Goal: Task Accomplishment & Management: Manage account settings

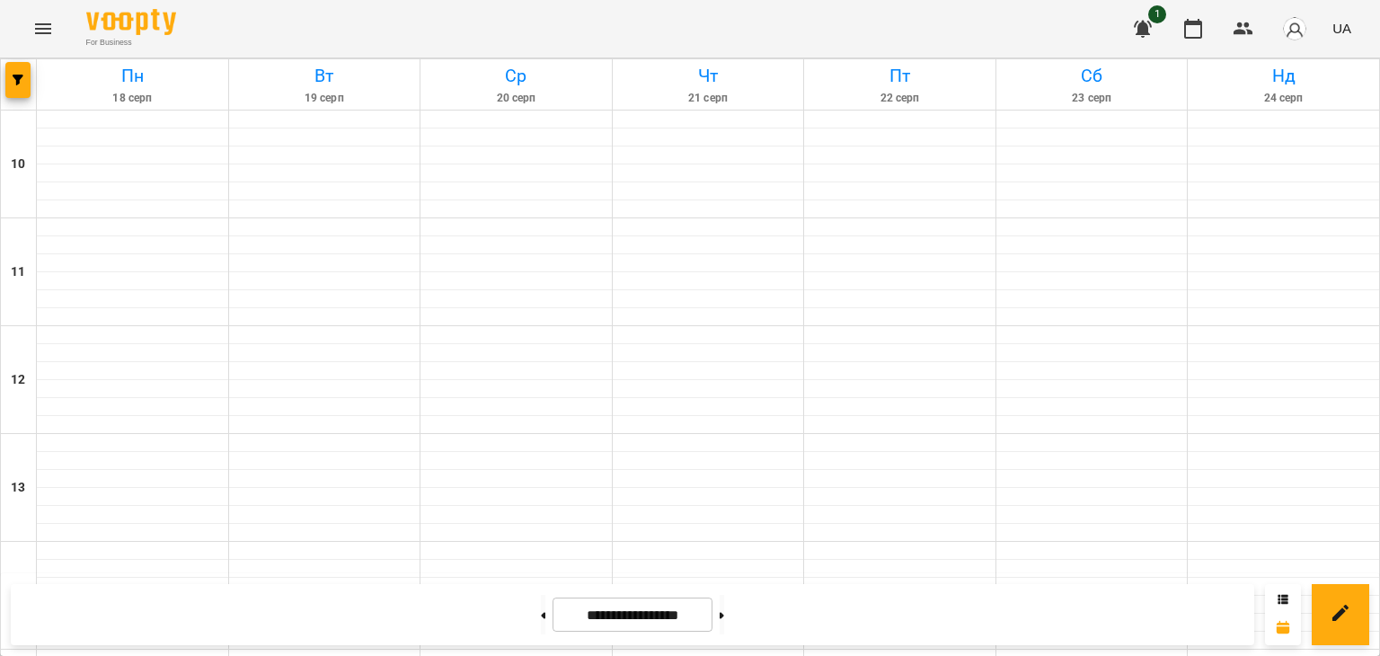
scroll to position [898, 0]
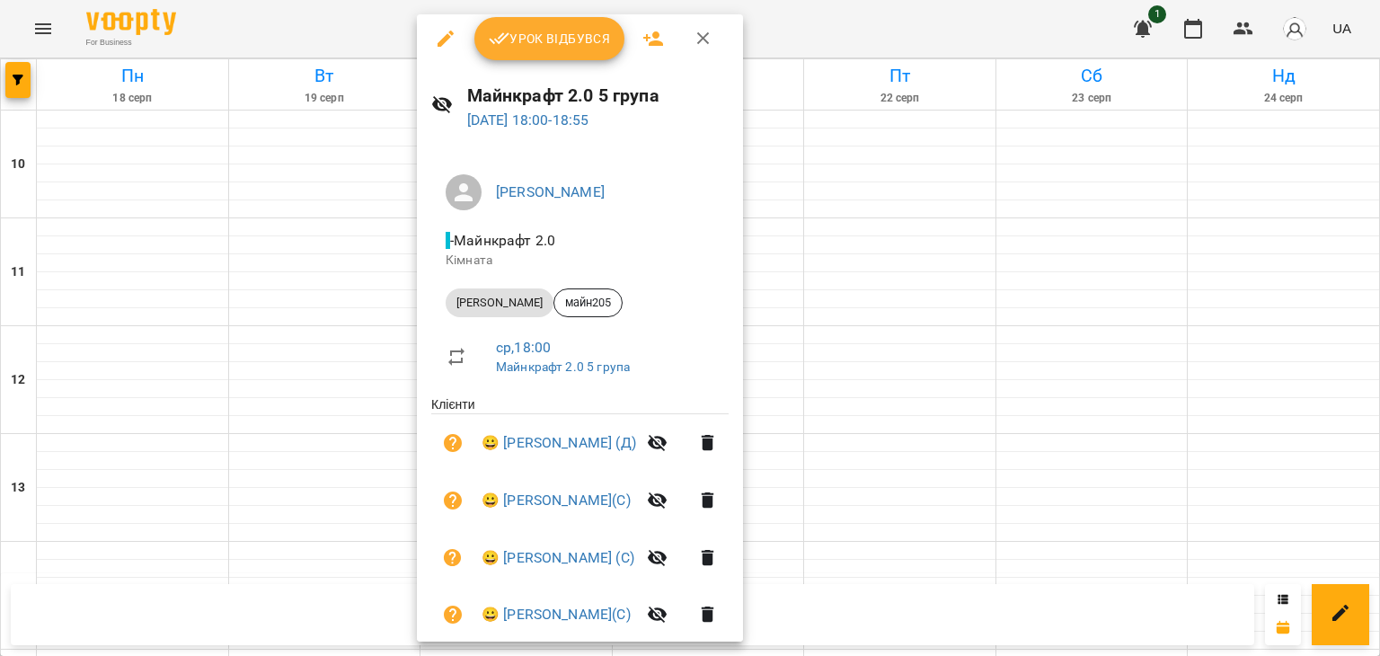
scroll to position [0, 0]
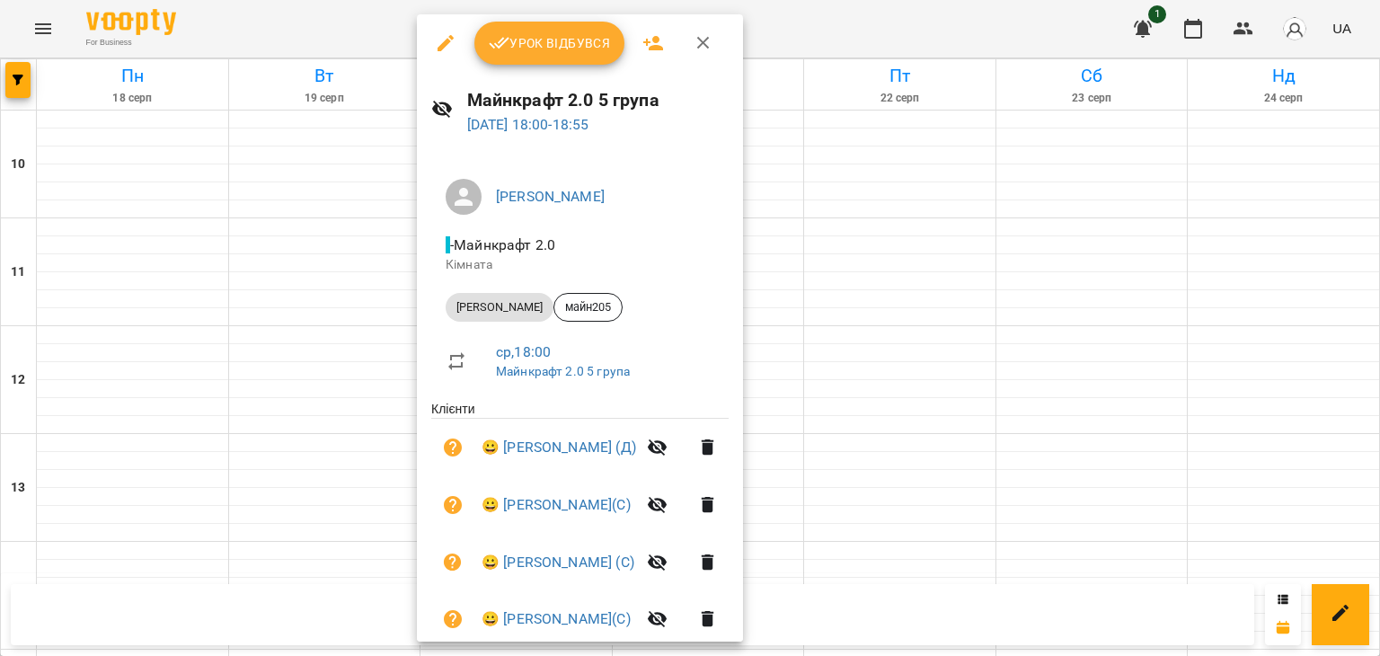
click at [855, 258] on div at bounding box center [690, 328] width 1380 height 656
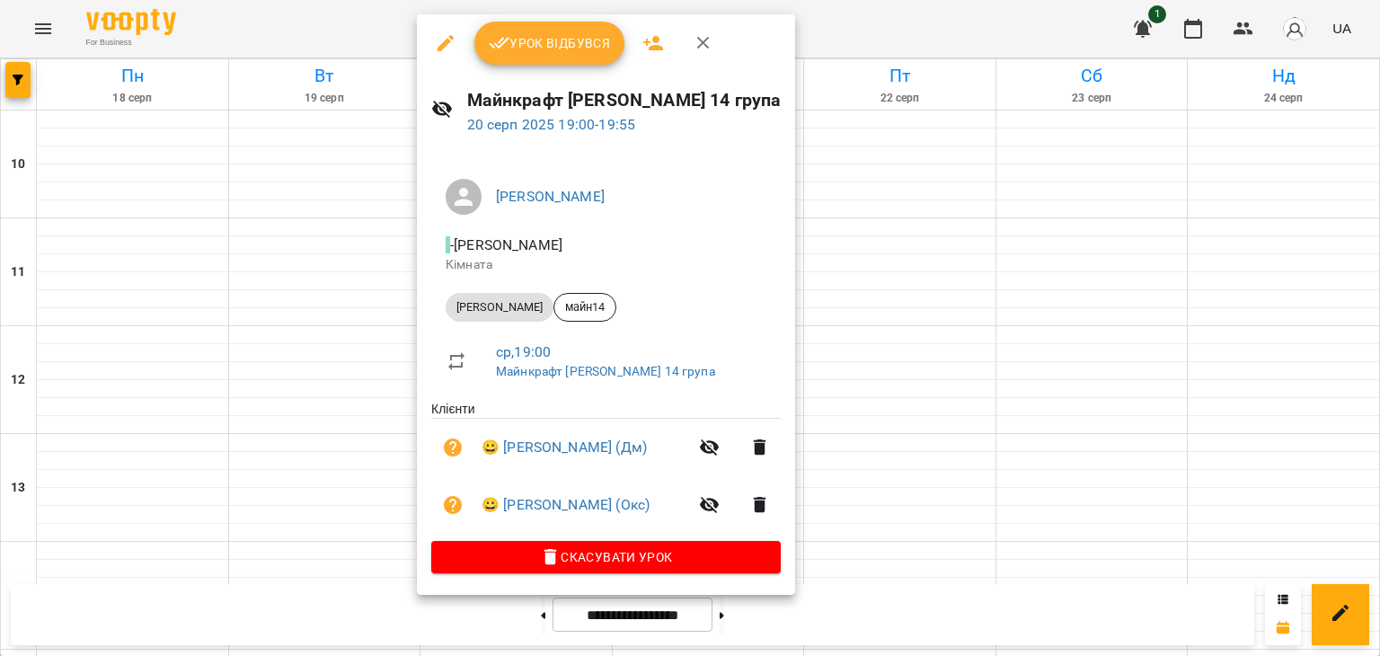
click at [356, 410] on div at bounding box center [690, 328] width 1380 height 656
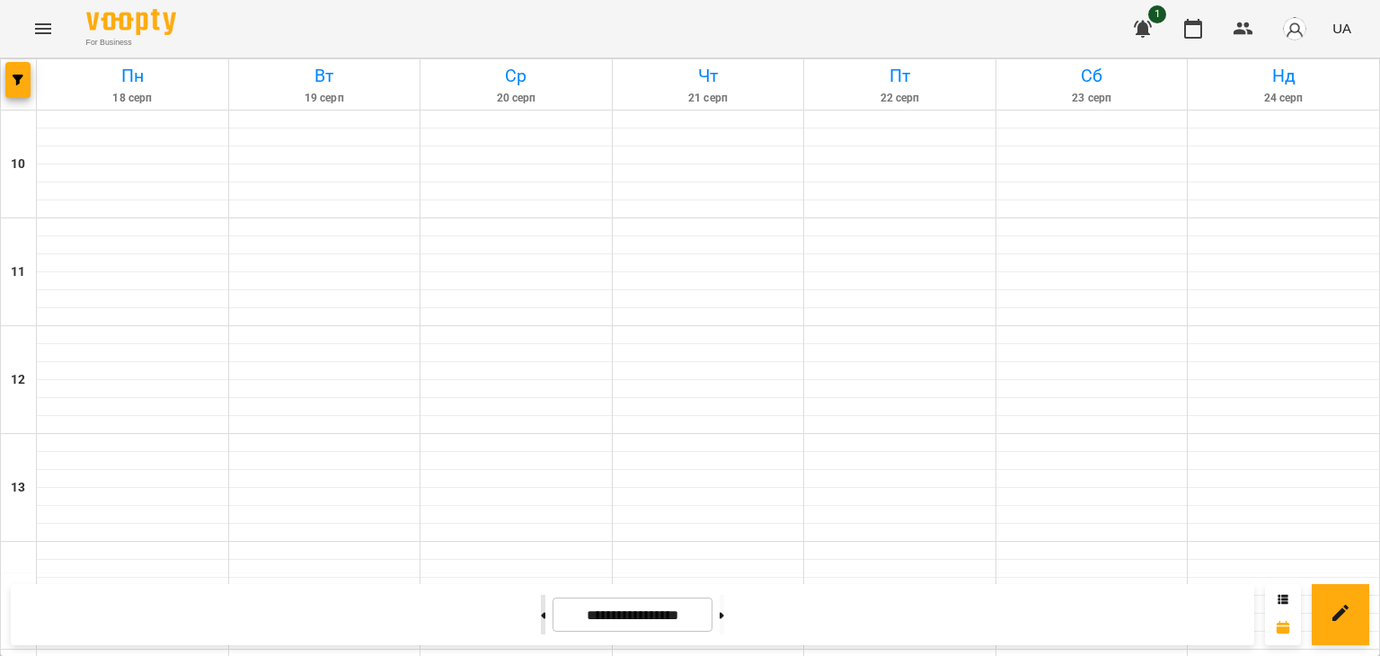
click at [541, 614] on button at bounding box center [543, 615] width 4 height 40
click at [724, 616] on button at bounding box center [721, 615] width 4 height 40
type input "**********"
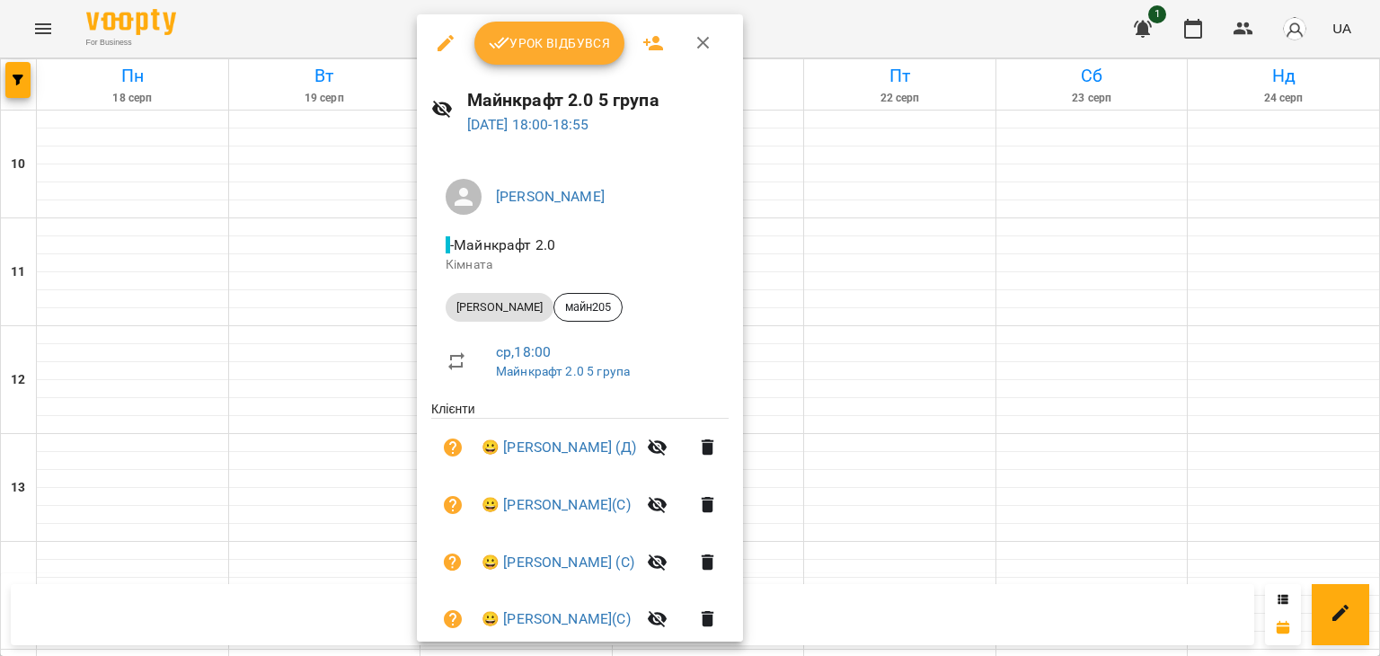
click at [566, 49] on span "Урок відбувся" at bounding box center [550, 43] width 122 height 22
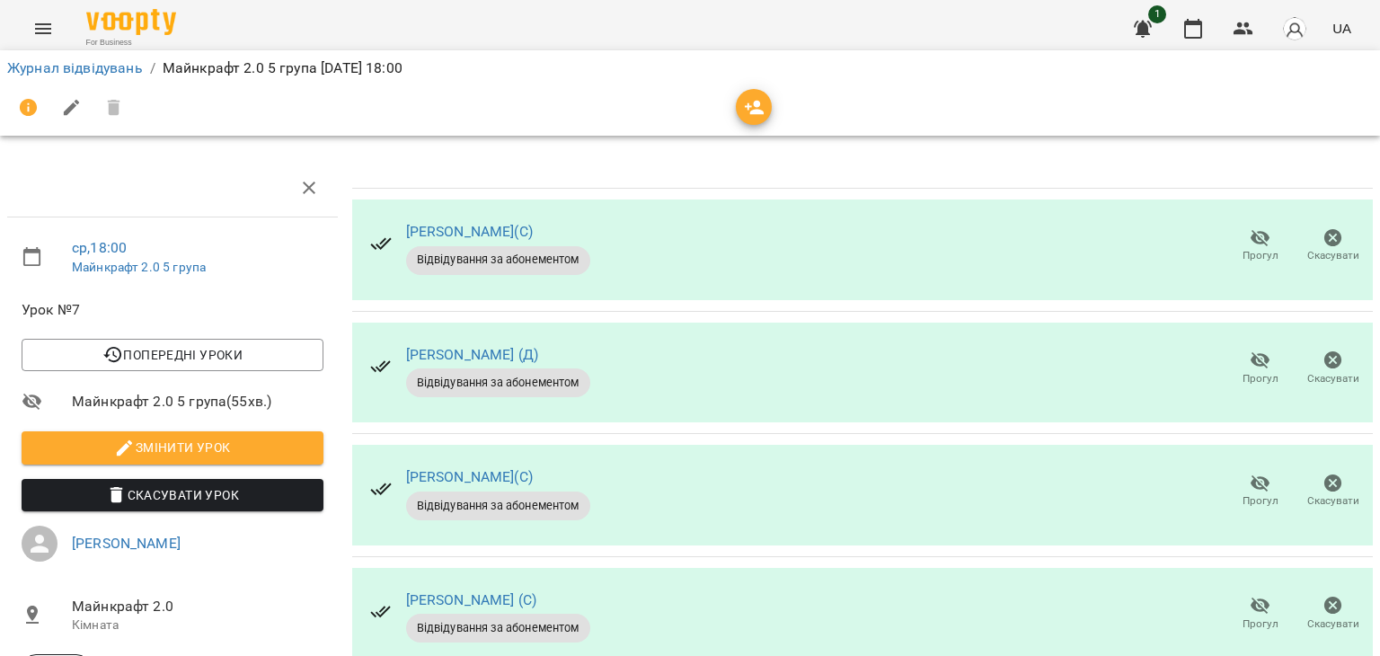
click at [1256, 227] on icon "button" at bounding box center [1260, 238] width 22 height 22
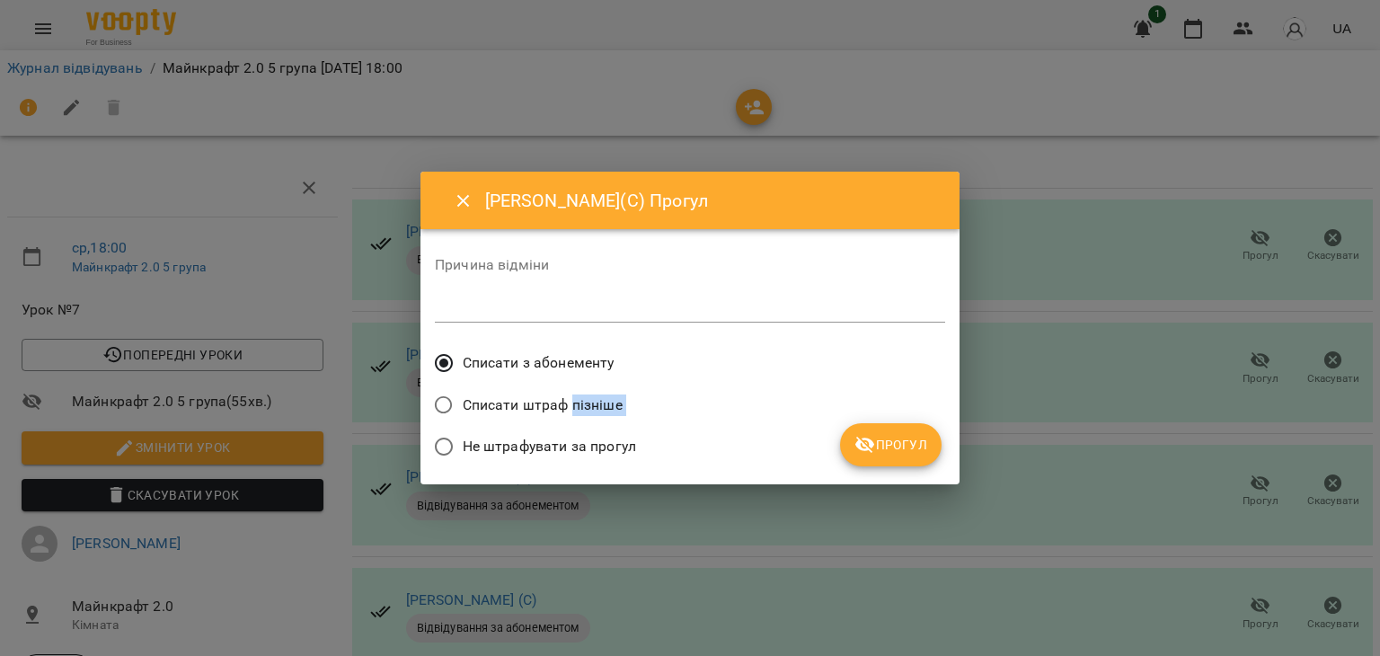
drag, startPoint x: 570, startPoint y: 418, endPoint x: 566, endPoint y: 431, distance: 14.2
click at [566, 429] on div "Причина відміни * Списати з абонементу Списати штраф пізніше Не штрафувати за п…" at bounding box center [690, 355] width 510 height 225
click at [566, 434] on label "Не штрафувати за прогул" at bounding box center [530, 447] width 211 height 38
click at [887, 445] on span "Прогул" at bounding box center [890, 445] width 73 height 22
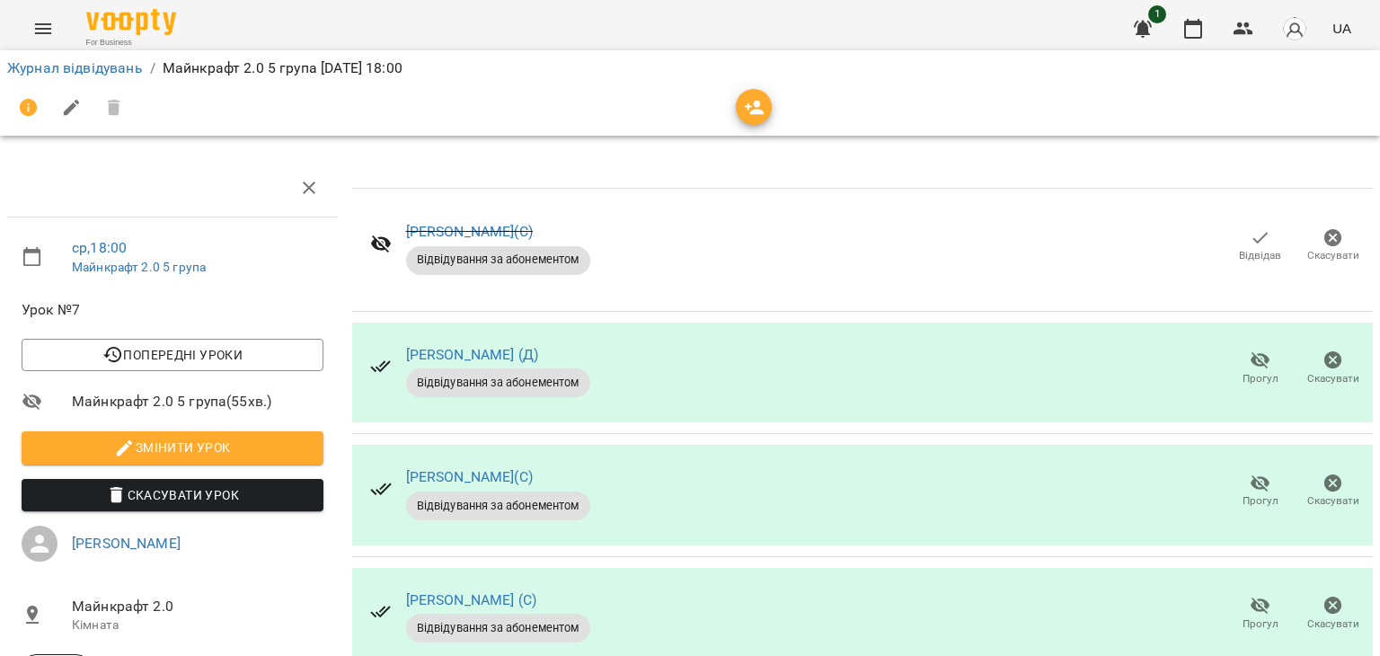
click at [1242, 371] on span "Прогул" at bounding box center [1260, 378] width 36 height 15
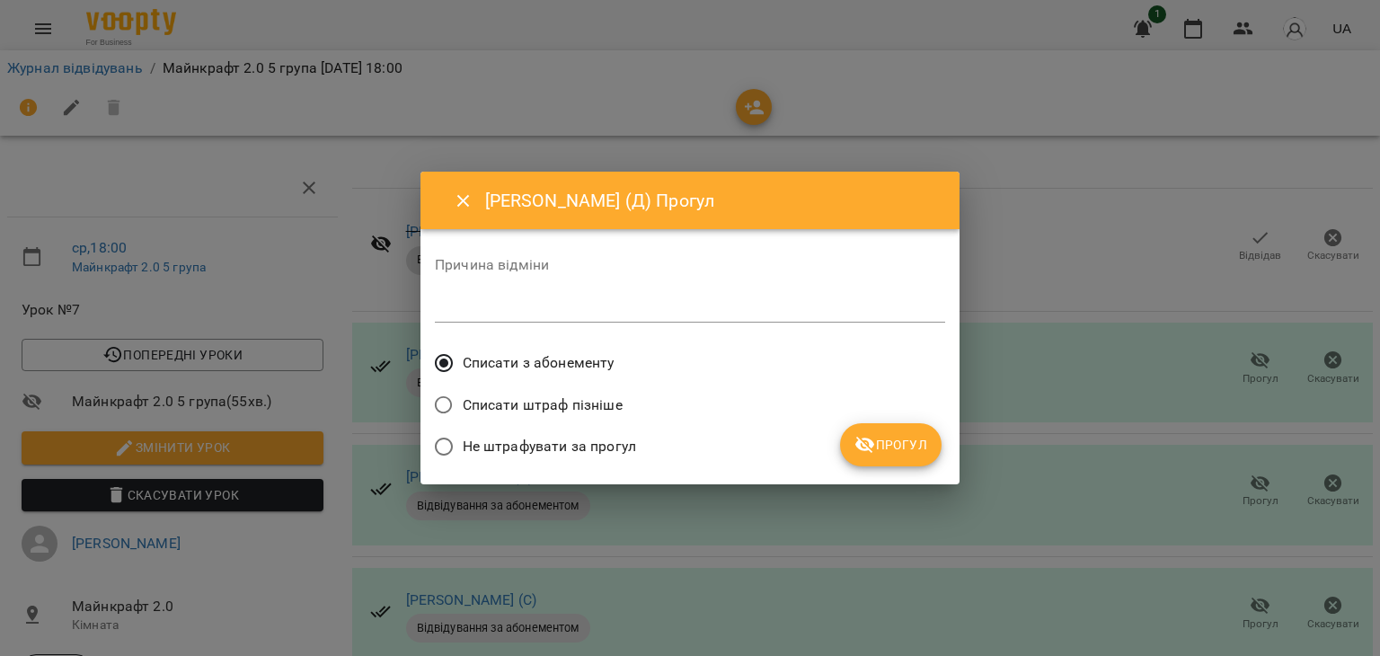
click at [510, 442] on span "Не штрафувати за прогул" at bounding box center [549, 447] width 173 height 22
click at [869, 450] on icon "submit" at bounding box center [865, 444] width 20 height 17
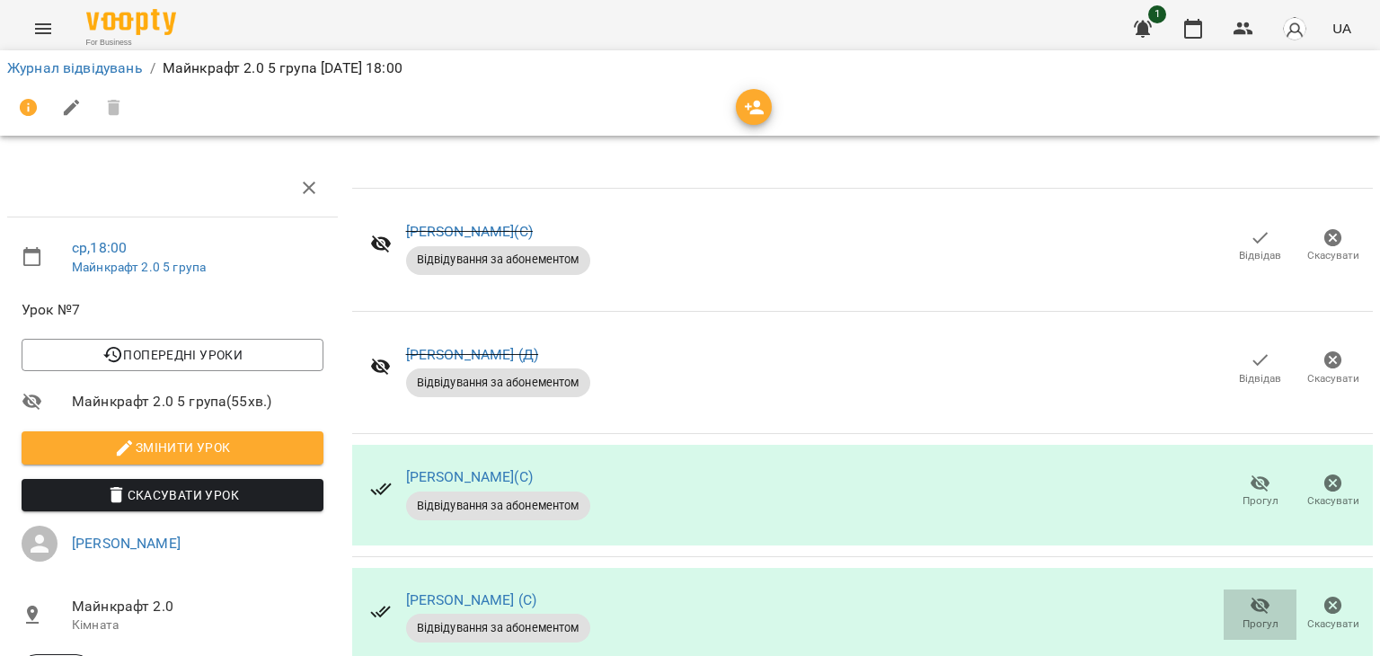
click at [1249, 610] on icon "button" at bounding box center [1260, 606] width 22 height 22
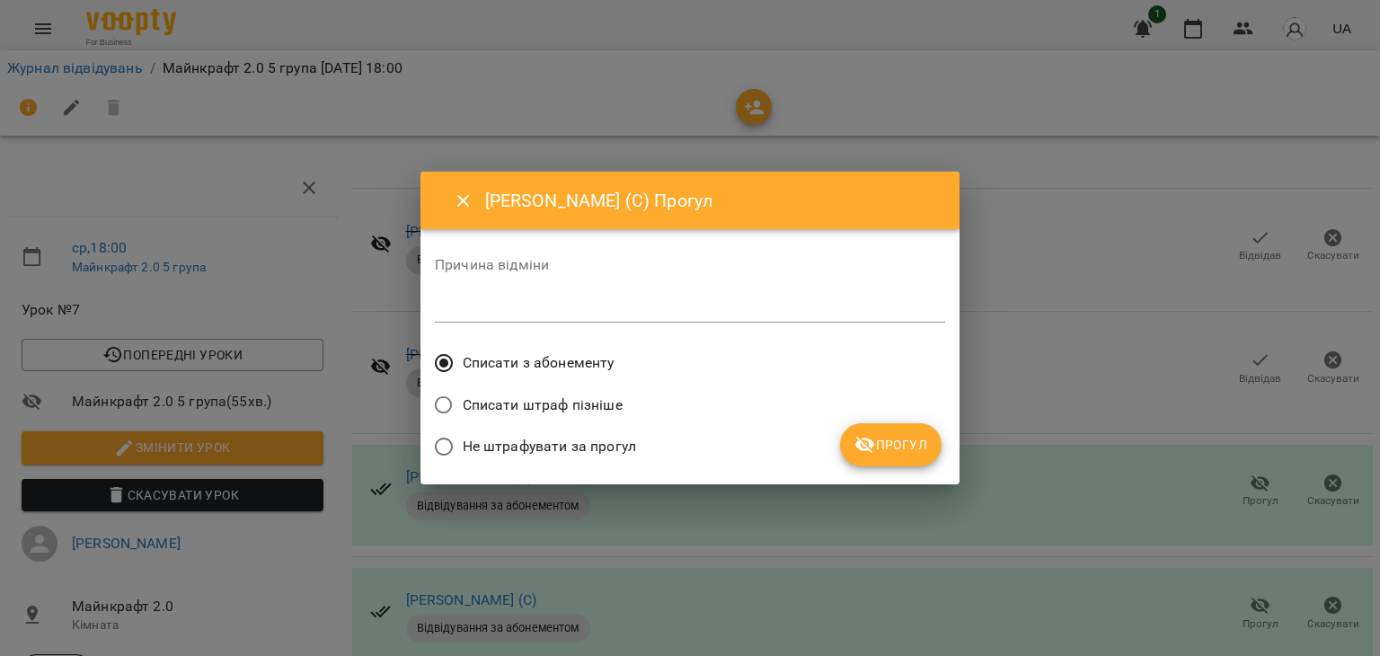
click at [525, 443] on span "Не штрафувати за прогул" at bounding box center [549, 447] width 173 height 22
click at [884, 445] on span "Прогул" at bounding box center [890, 445] width 73 height 22
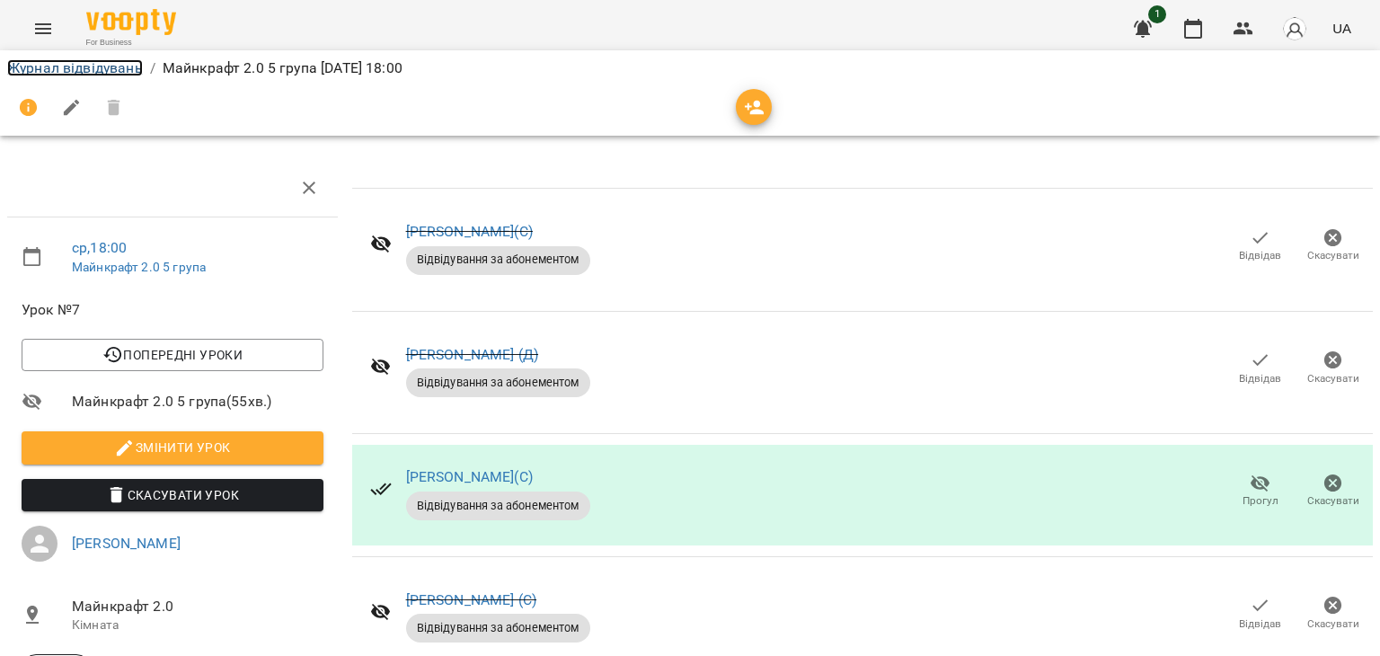
click at [90, 60] on link "Журнал відвідувань" at bounding box center [75, 67] width 136 height 17
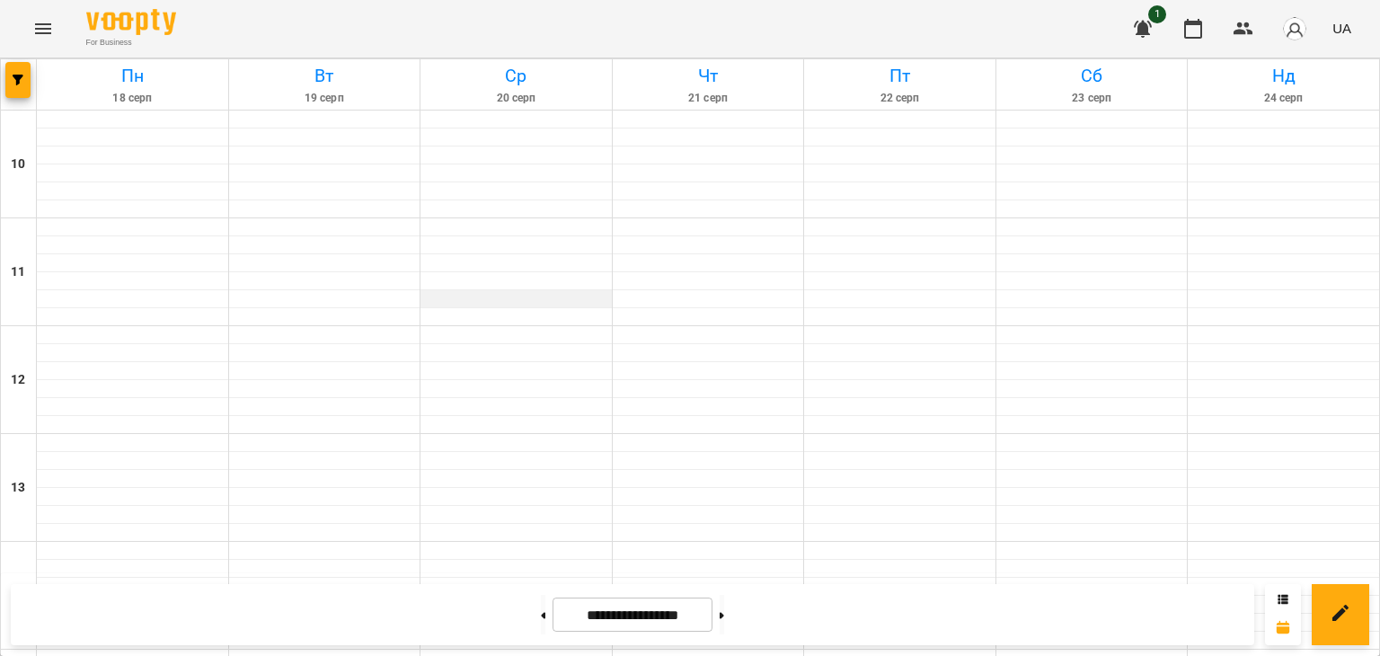
scroll to position [719, 0]
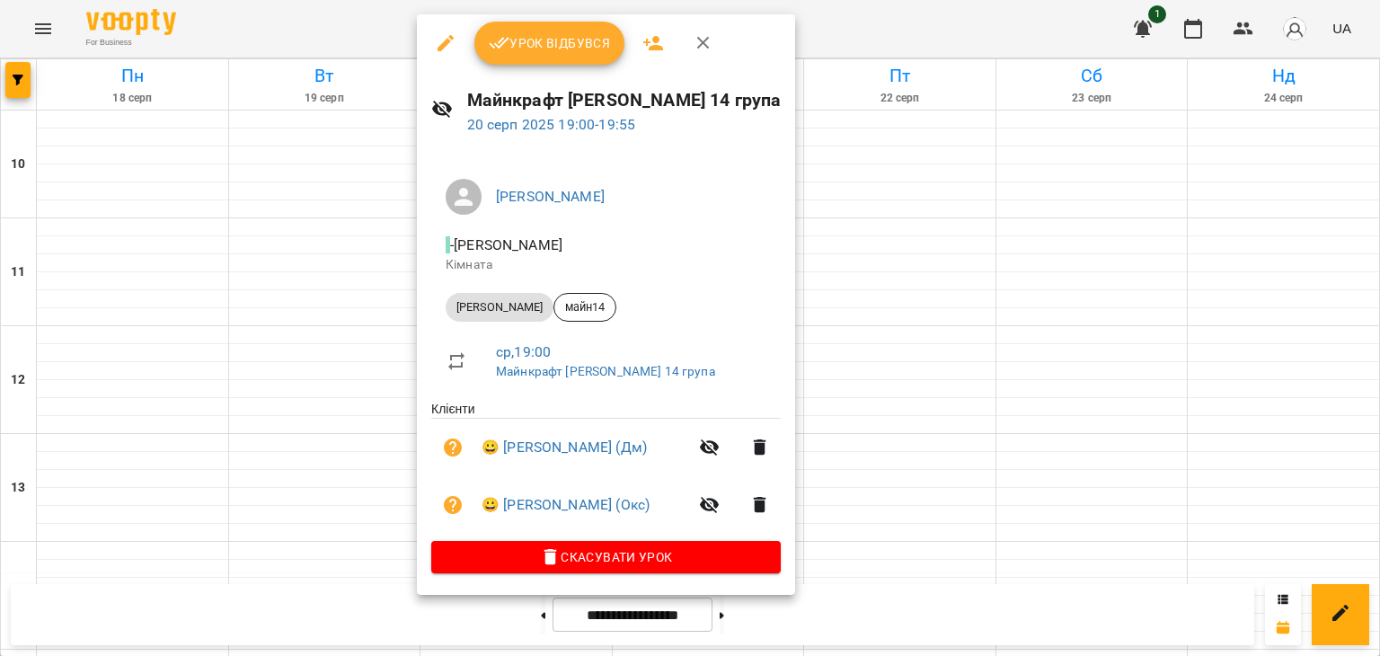
click at [304, 150] on div at bounding box center [690, 328] width 1380 height 656
